Goal: Use online tool/utility: Utilize a website feature to perform a specific function

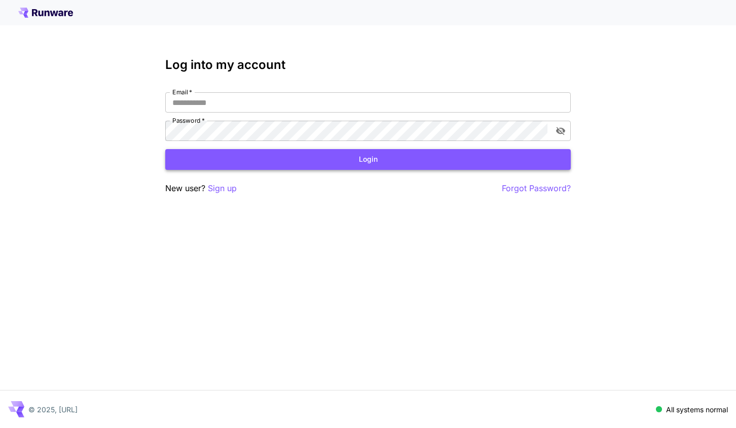
type input "**********"
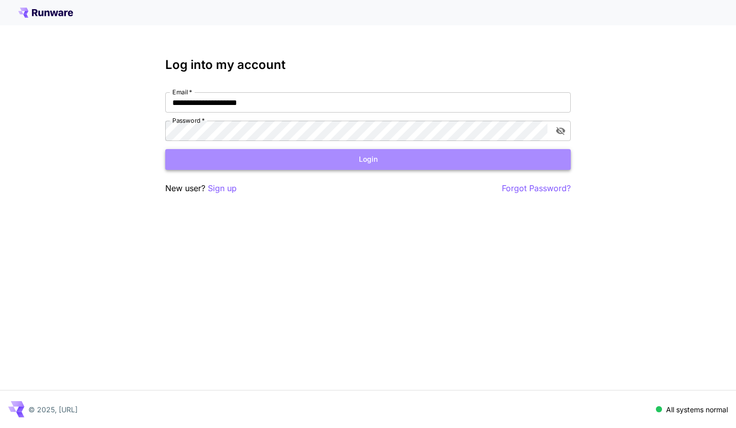
click at [292, 162] on button "Login" at bounding box center [368, 159] width 406 height 21
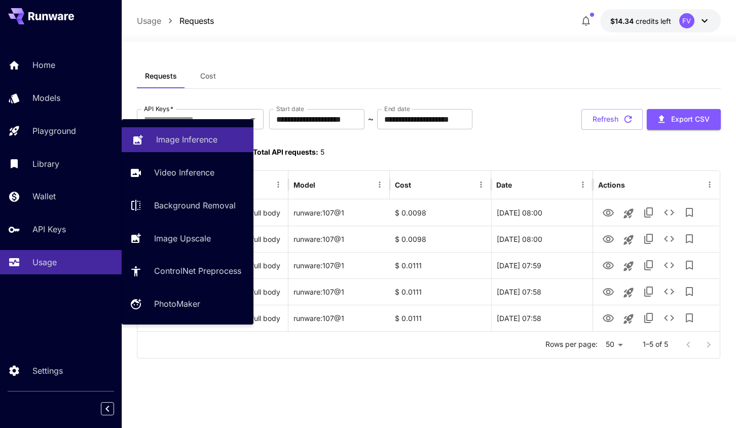
click at [197, 138] on p "Image Inference" at bounding box center [186, 139] width 61 height 12
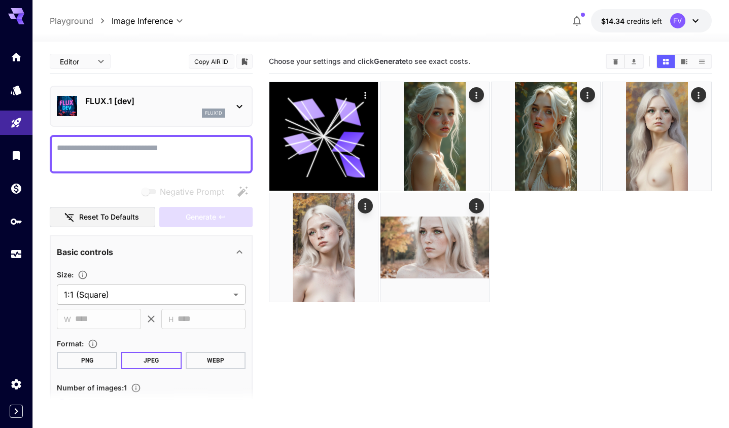
click at [245, 107] on div "FLUX.1 [dev] flux1d" at bounding box center [151, 106] width 203 height 41
click at [242, 105] on icon at bounding box center [239, 106] width 12 height 12
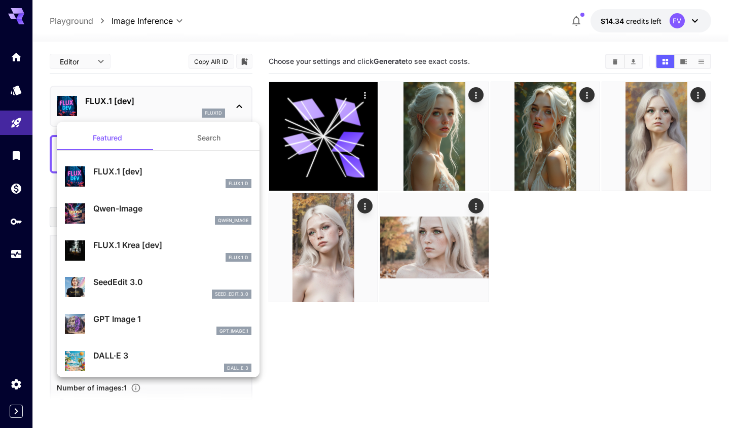
click at [119, 283] on p "SeedEdit 3.0" at bounding box center [172, 282] width 158 height 12
type input "***"
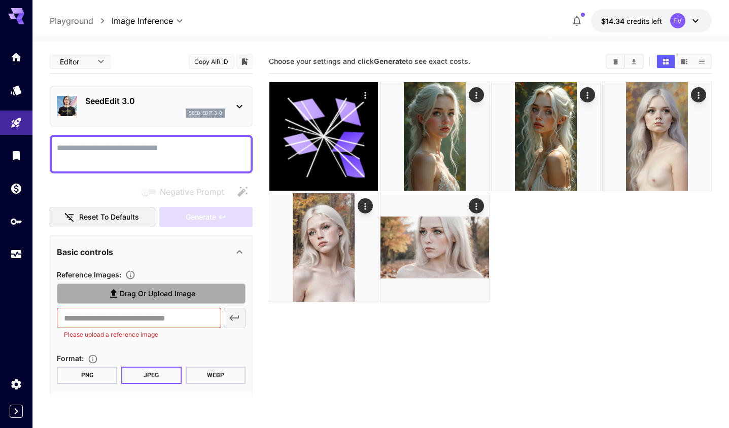
click at [149, 292] on span "Drag or upload image" at bounding box center [158, 294] width 76 height 13
click at [0, 0] on input "Drag or upload image" at bounding box center [0, 0] width 0 height 0
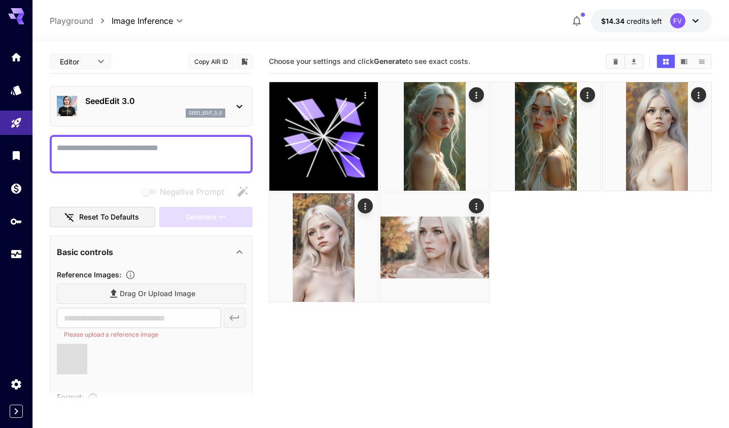
type input "**********"
click at [239, 252] on icon at bounding box center [240, 252] width 6 height 4
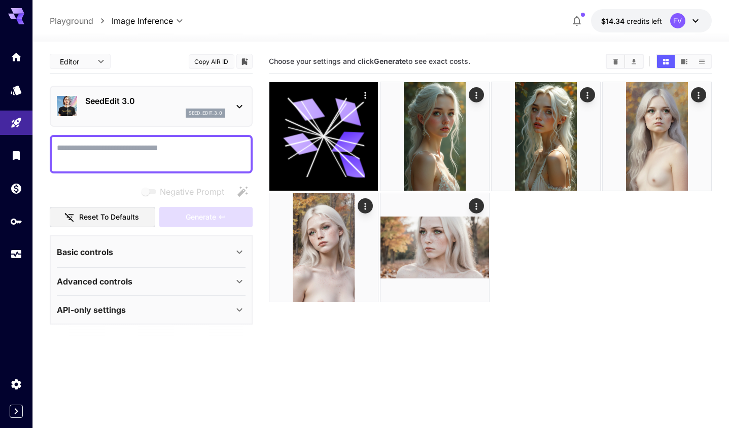
click at [239, 252] on icon at bounding box center [239, 252] width 12 height 12
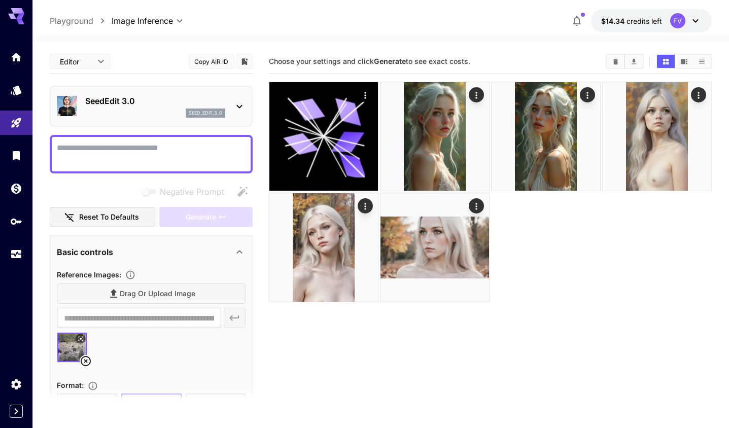
click at [239, 252] on icon at bounding box center [240, 252] width 6 height 4
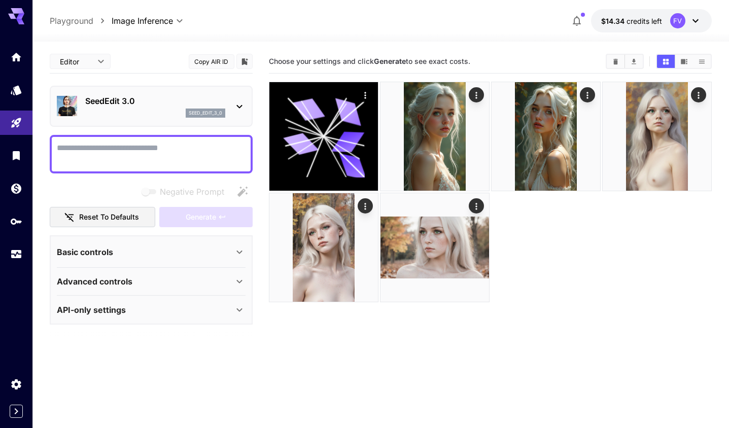
click at [235, 280] on icon at bounding box center [239, 281] width 12 height 12
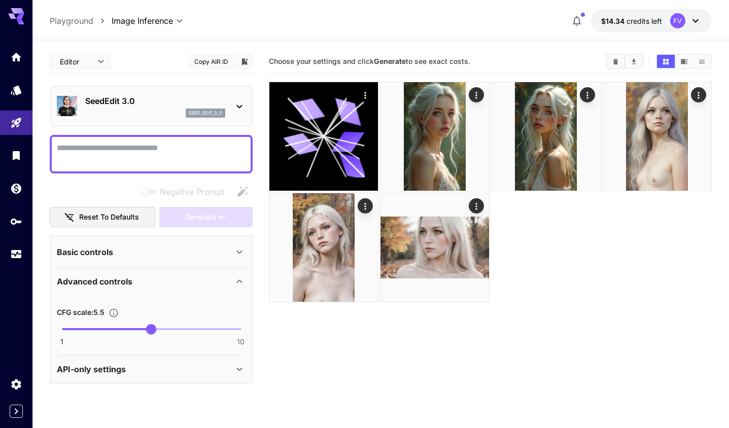
click at [235, 280] on icon at bounding box center [239, 281] width 12 height 12
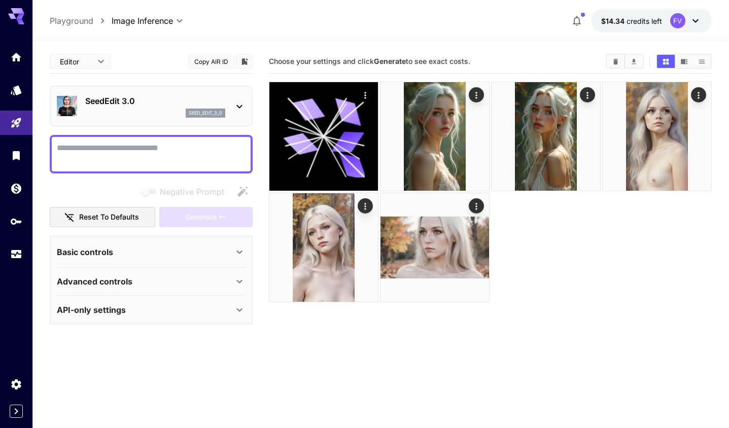
click at [238, 310] on icon at bounding box center [240, 310] width 6 height 4
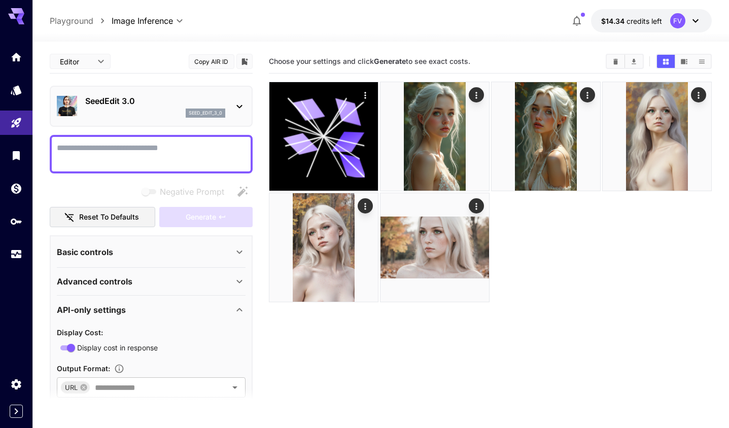
click at [237, 309] on icon at bounding box center [239, 310] width 12 height 12
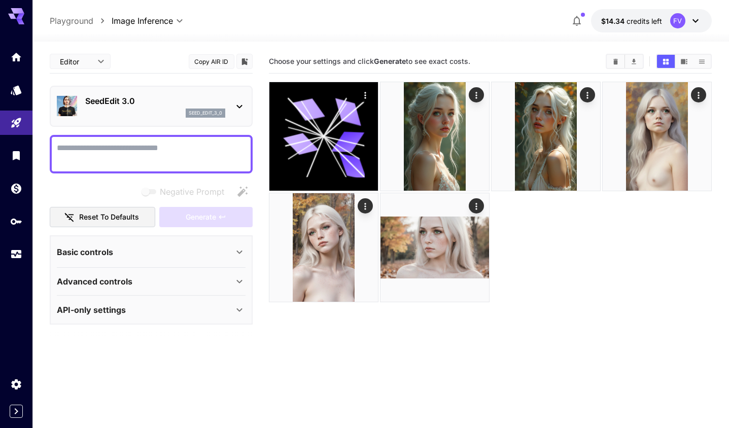
click at [236, 308] on icon at bounding box center [239, 310] width 12 height 12
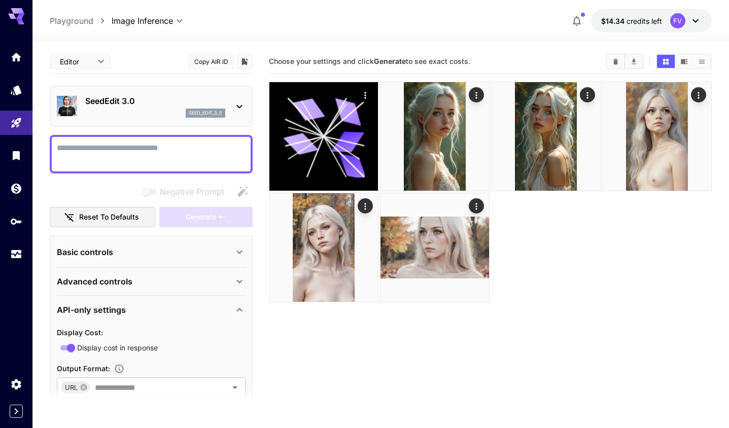
click at [236, 308] on icon at bounding box center [239, 310] width 12 height 12
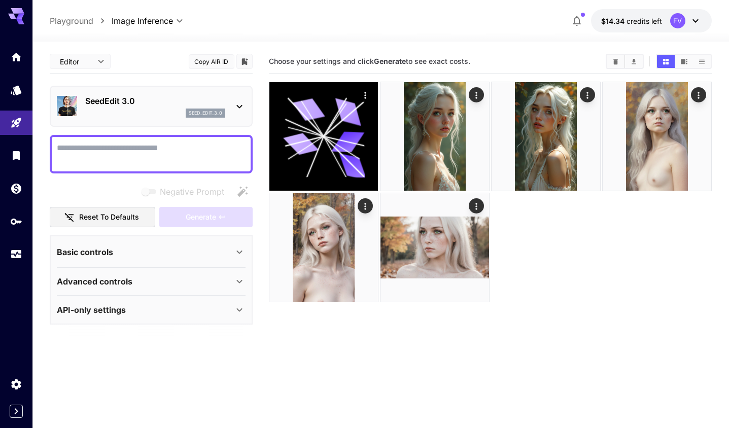
click at [161, 153] on textarea "Negative Prompt" at bounding box center [151, 154] width 189 height 24
click at [243, 254] on icon at bounding box center [239, 252] width 12 height 12
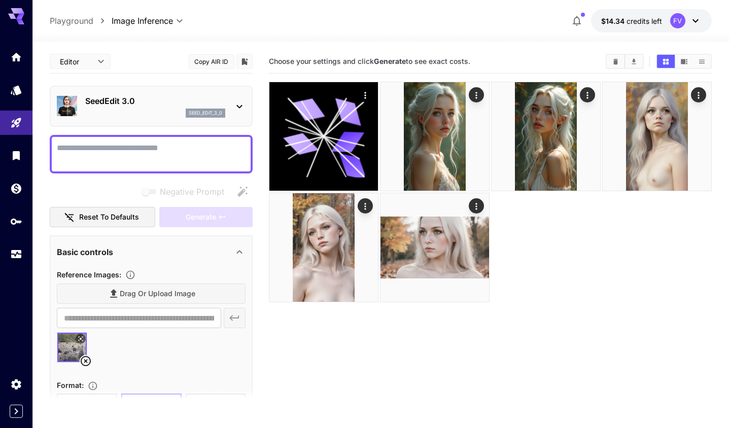
click at [109, 148] on textarea "Negative Prompt" at bounding box center [151, 154] width 189 height 24
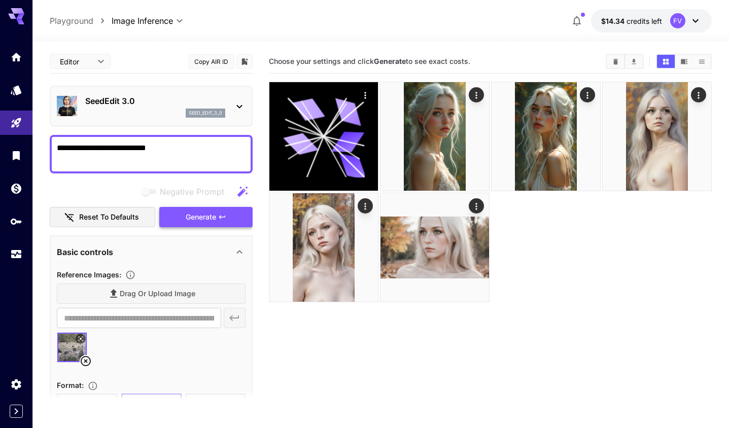
type textarea "**********"
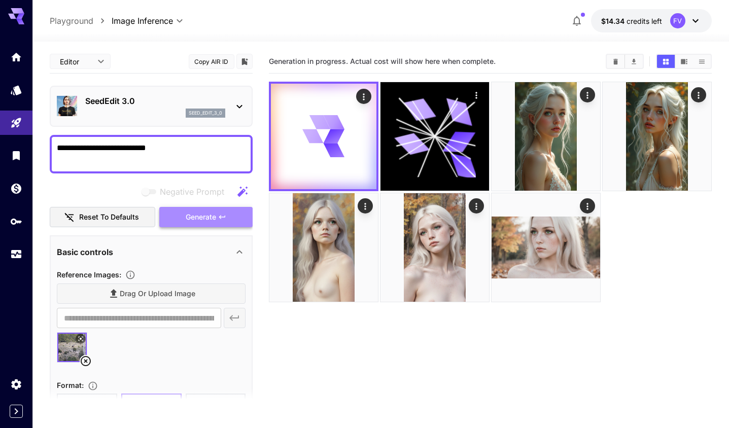
click at [198, 218] on span "Generate" at bounding box center [201, 217] width 30 height 13
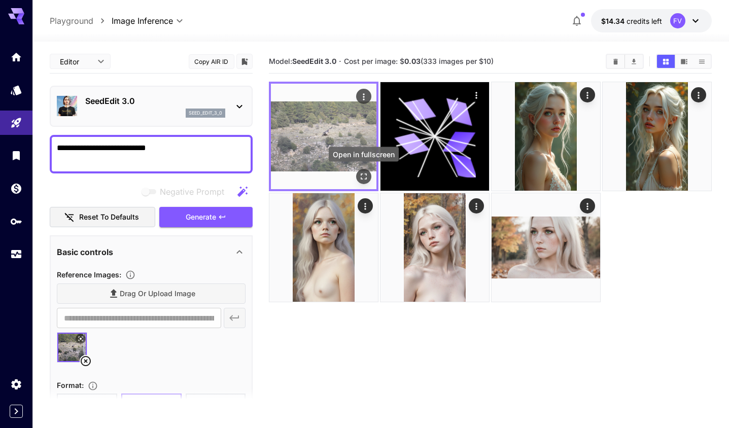
click at [367, 176] on icon "Open in fullscreen" at bounding box center [364, 176] width 10 height 10
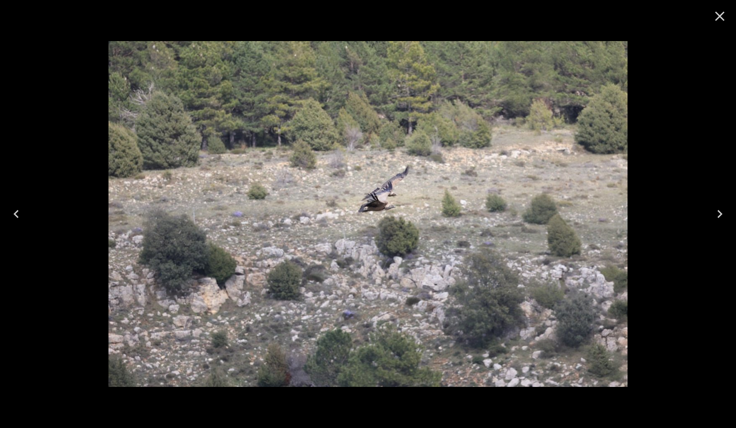
click at [723, 16] on icon "Close" at bounding box center [720, 16] width 16 height 16
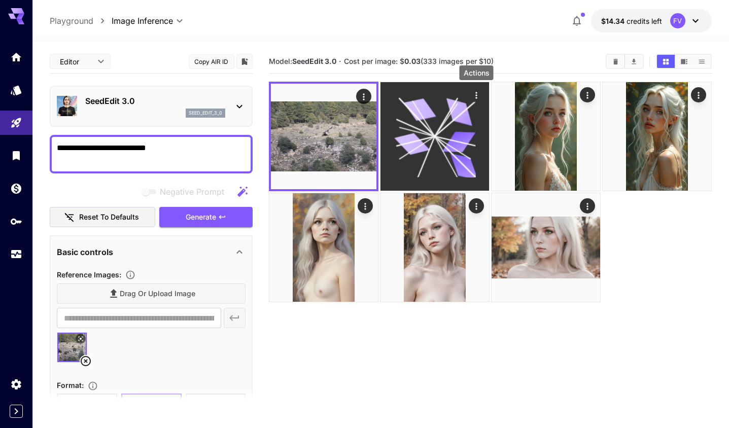
click at [475, 94] on icon "Actions" at bounding box center [476, 95] width 10 height 10
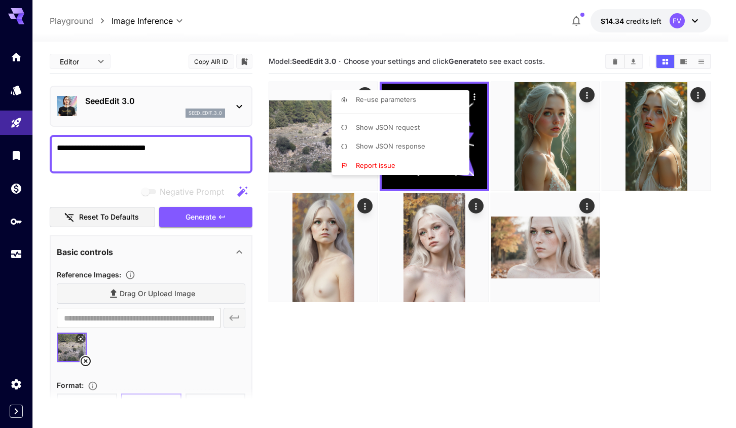
click at [517, 293] on div at bounding box center [368, 214] width 736 height 428
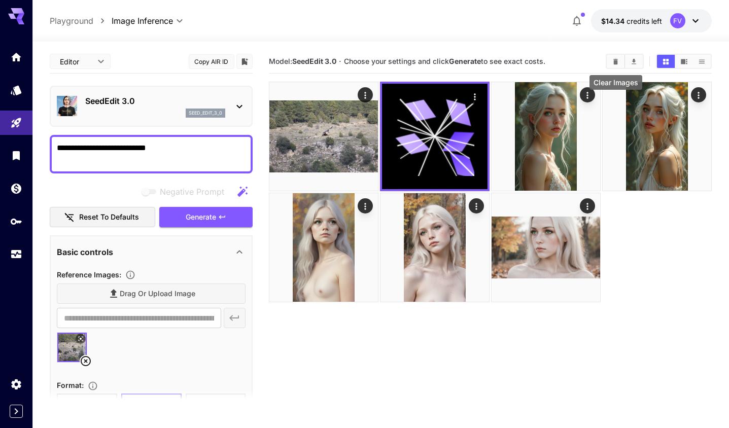
click at [615, 60] on icon "Clear Images" at bounding box center [615, 61] width 5 height 6
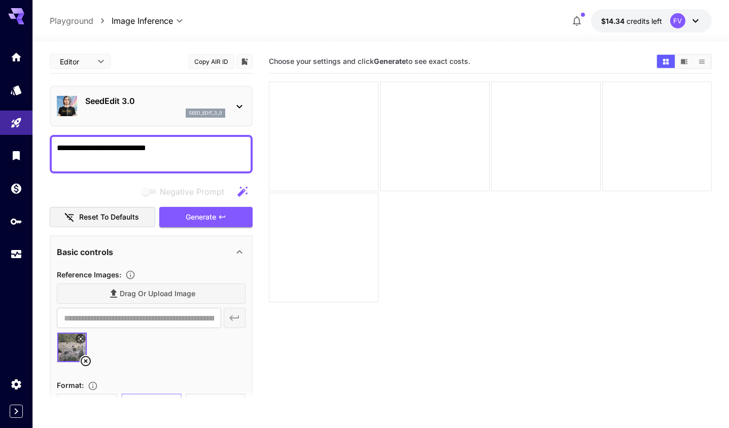
click at [124, 101] on p "SeedEdit 3.0" at bounding box center [155, 101] width 140 height 12
